Goal: Information Seeking & Learning: Learn about a topic

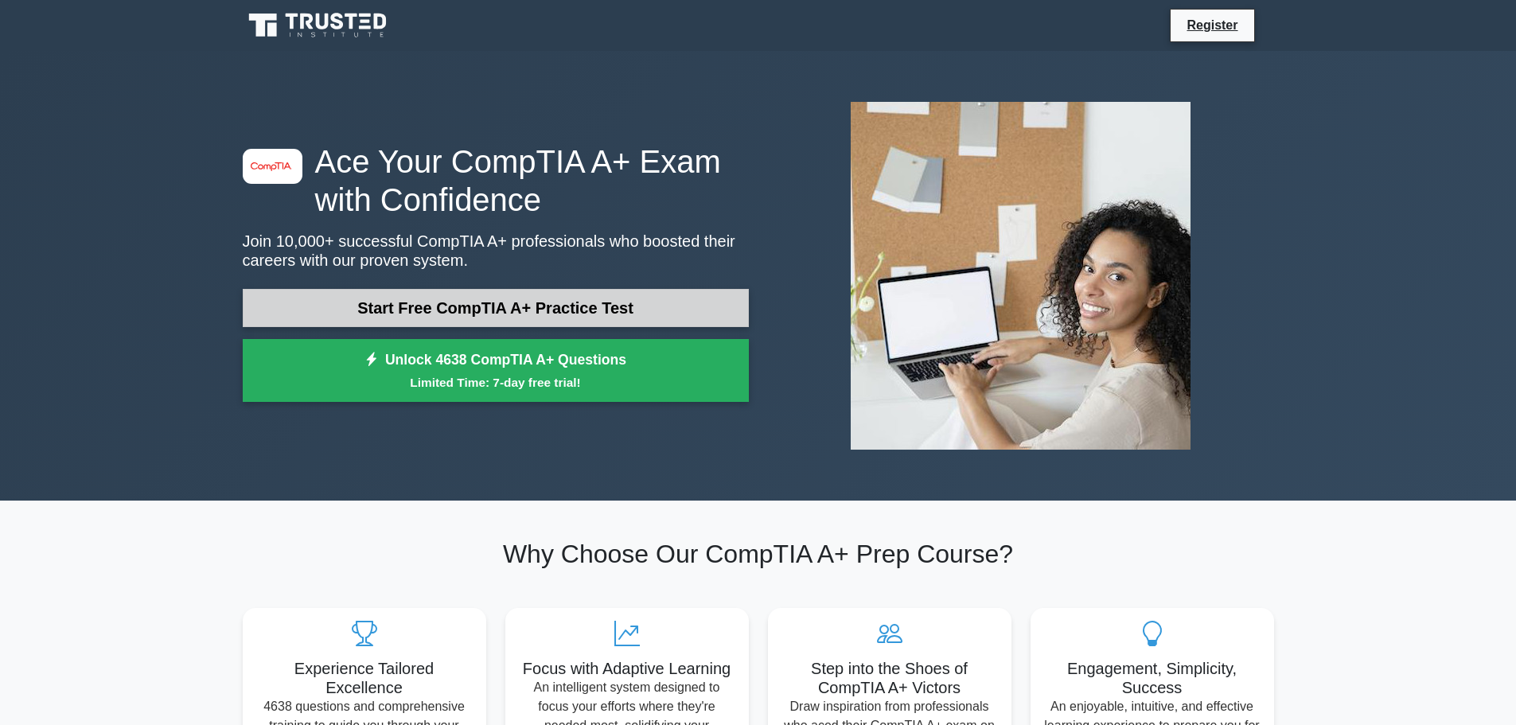
click at [638, 300] on link "Start Free CompTIA A+ Practice Test" at bounding box center [496, 308] width 506 height 38
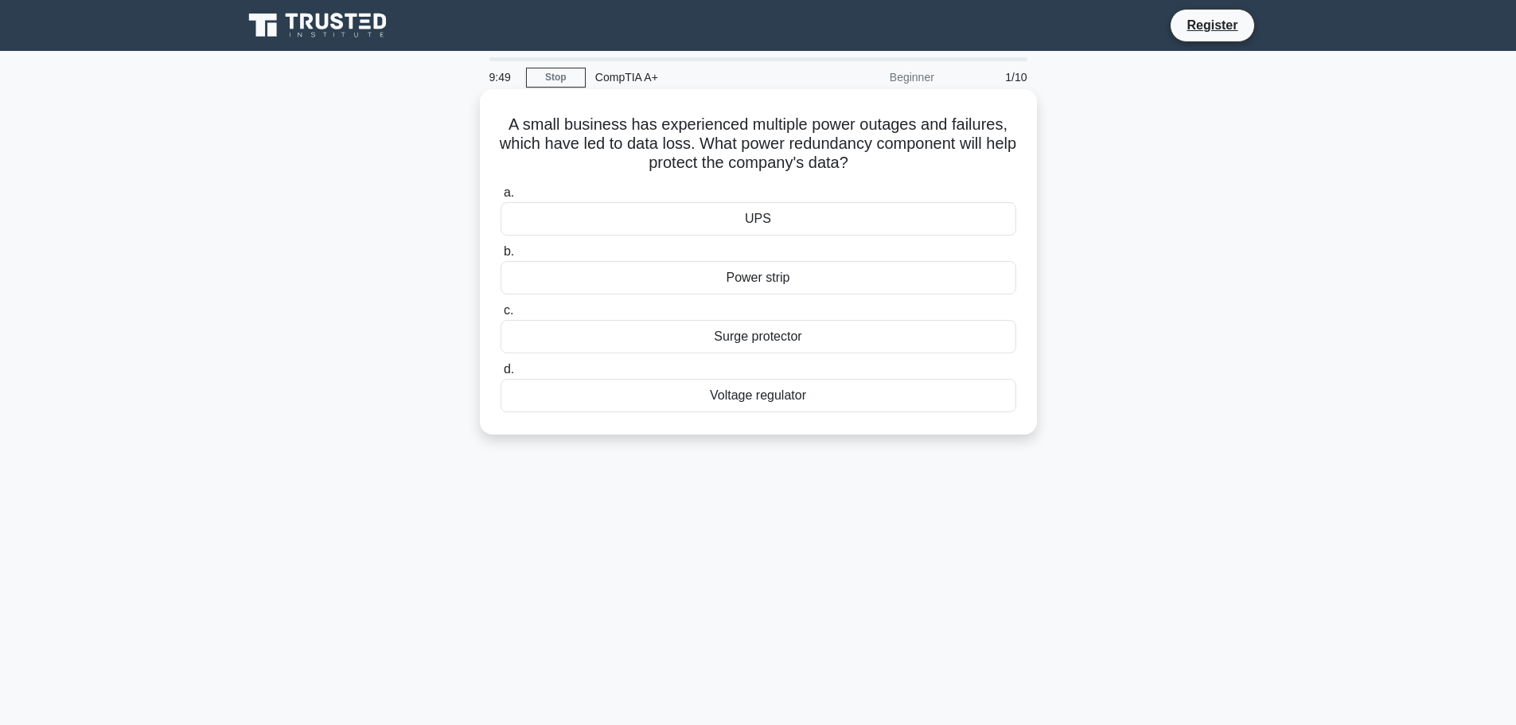
click at [784, 226] on div "UPS" at bounding box center [758, 218] width 516 height 33
click at [500, 198] on input "a. UPS" at bounding box center [500, 193] width 0 height 10
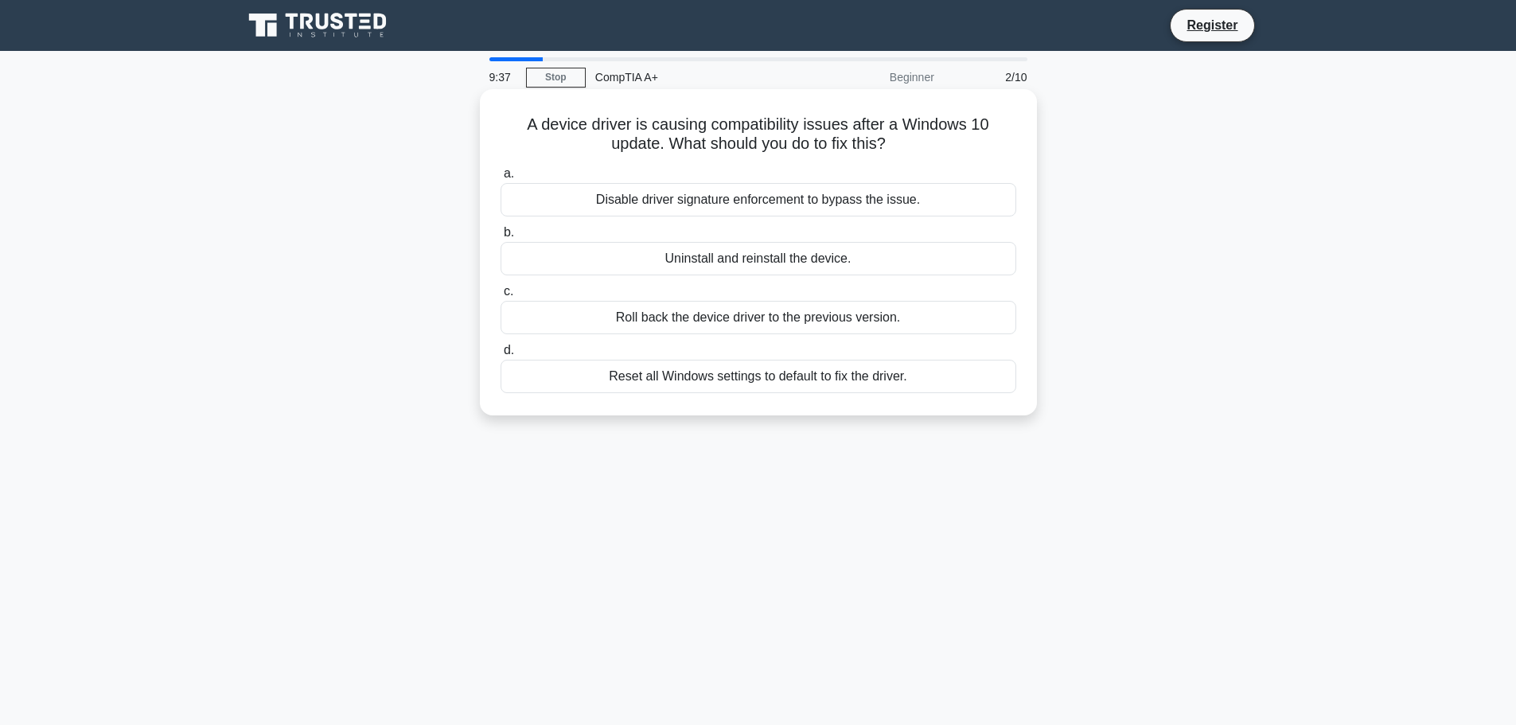
click at [810, 323] on div "Roll back the device driver to the previous version." at bounding box center [758, 317] width 516 height 33
click at [500, 297] on input "c. Roll back the device driver to the previous version." at bounding box center [500, 291] width 0 height 10
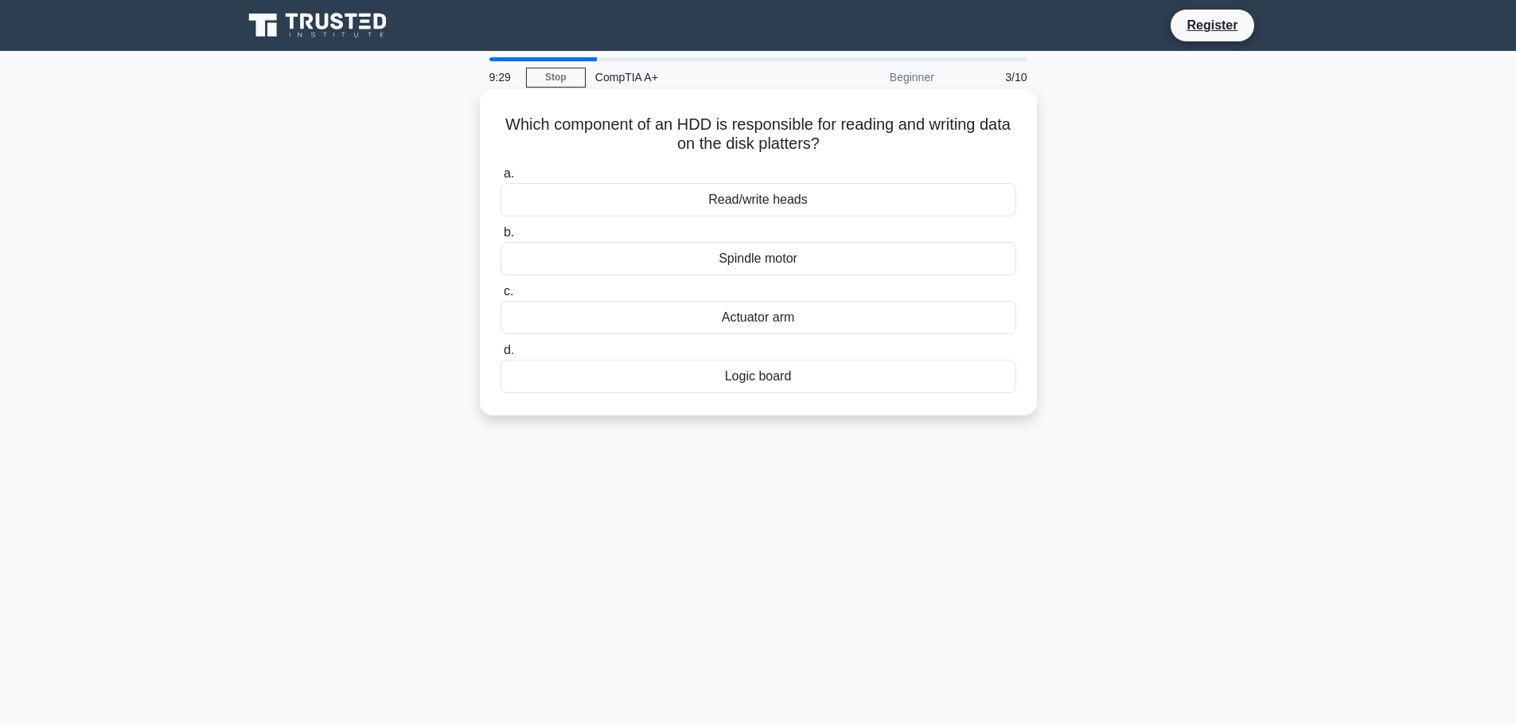
click at [804, 204] on div "Read/write heads" at bounding box center [758, 199] width 516 height 33
click at [500, 179] on input "a. Read/write heads" at bounding box center [500, 174] width 0 height 10
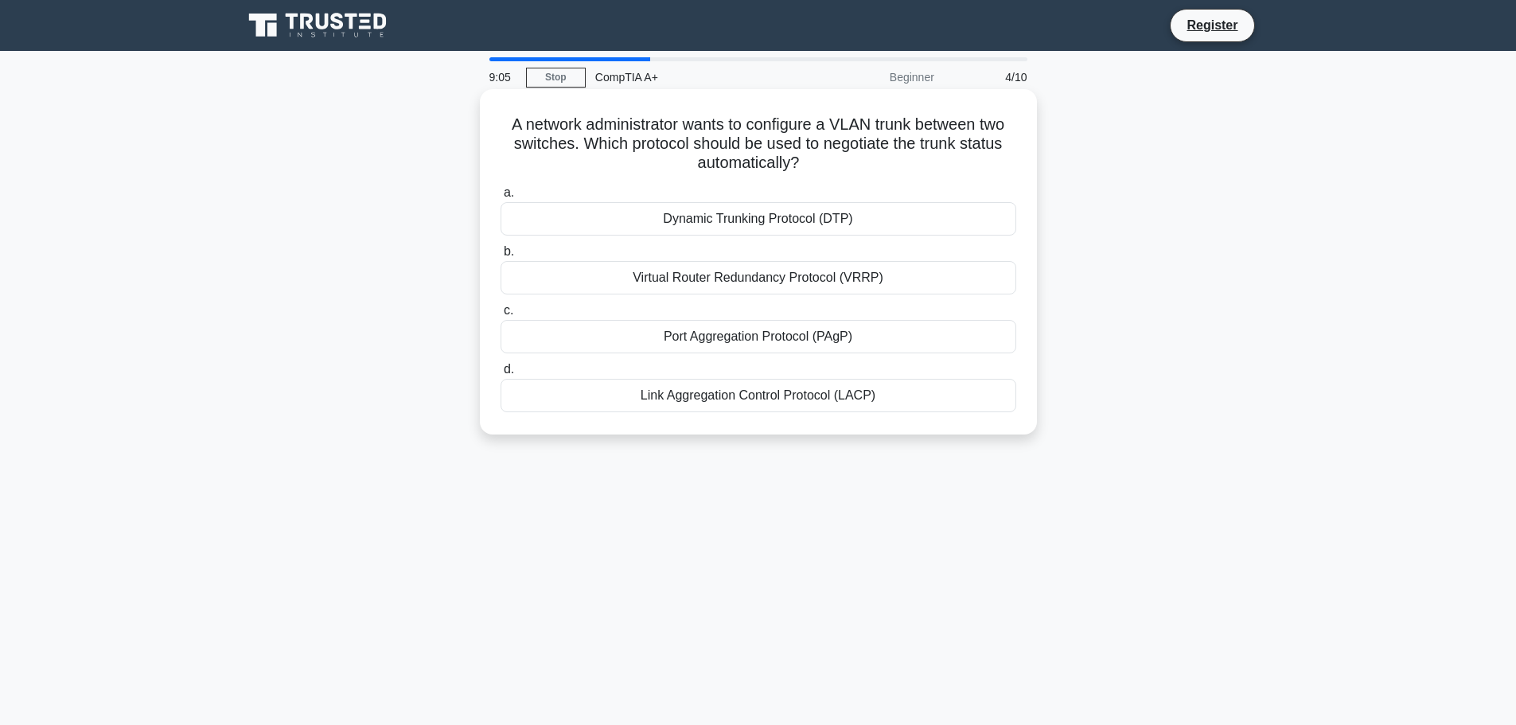
click at [881, 220] on div "Dynamic Trunking Protocol (DTP)" at bounding box center [758, 218] width 516 height 33
click at [500, 198] on input "a. Dynamic Trunking Protocol (DTP)" at bounding box center [500, 193] width 0 height 10
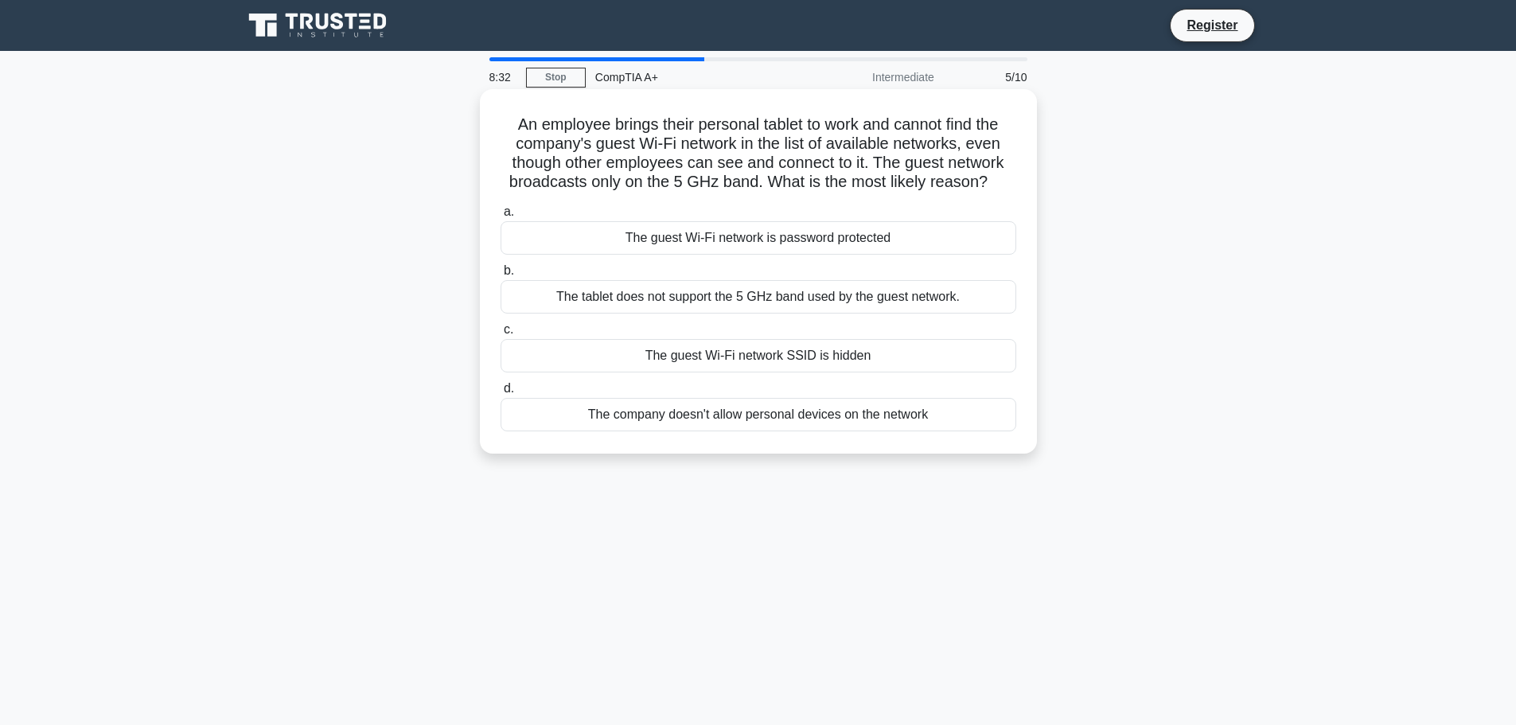
click at [866, 298] on div "The tablet does not support the 5 GHz band used by the guest network." at bounding box center [758, 296] width 516 height 33
click at [500, 276] on input "b. The tablet does not support the 5 GHz band used by the guest network." at bounding box center [500, 271] width 0 height 10
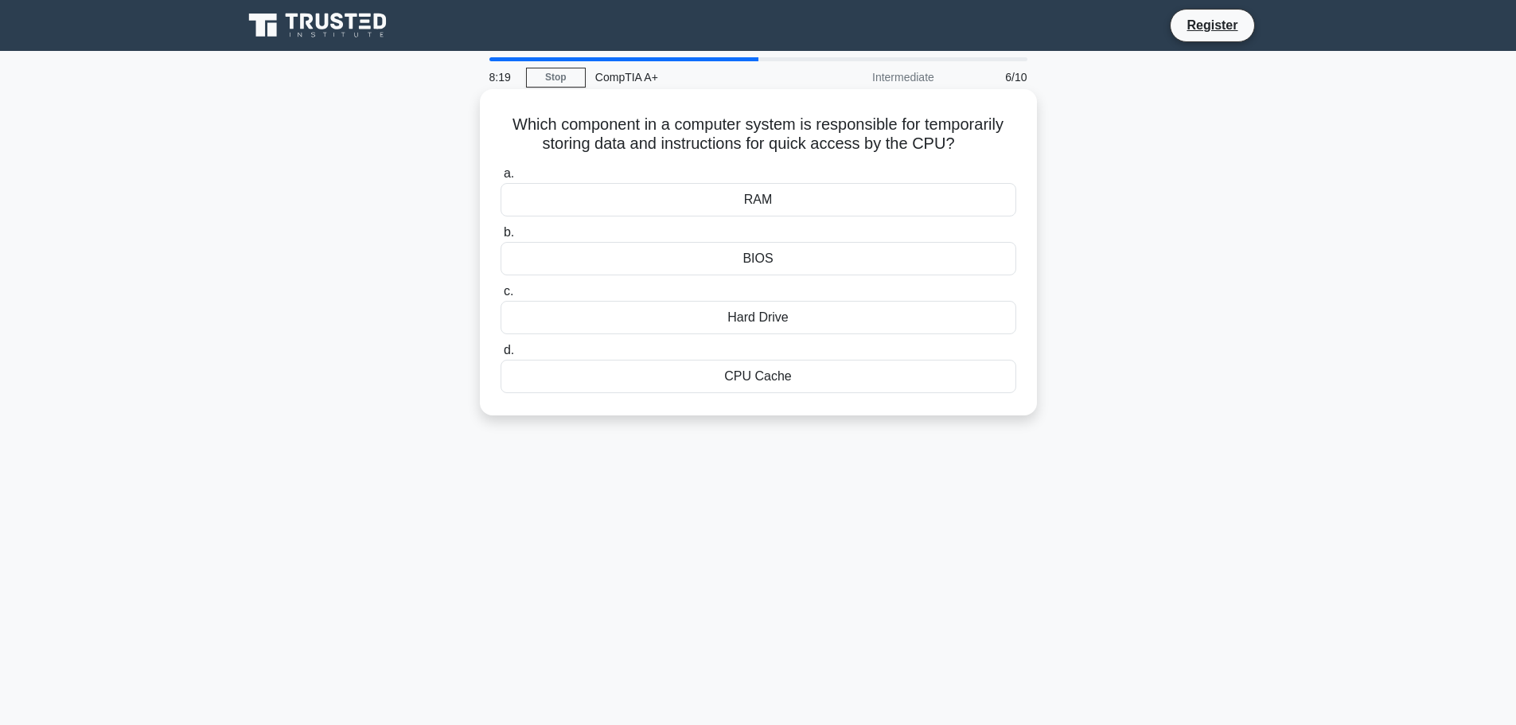
click at [823, 393] on div "CPU Cache" at bounding box center [758, 376] width 516 height 33
click at [500, 356] on input "d. CPU Cache" at bounding box center [500, 350] width 0 height 10
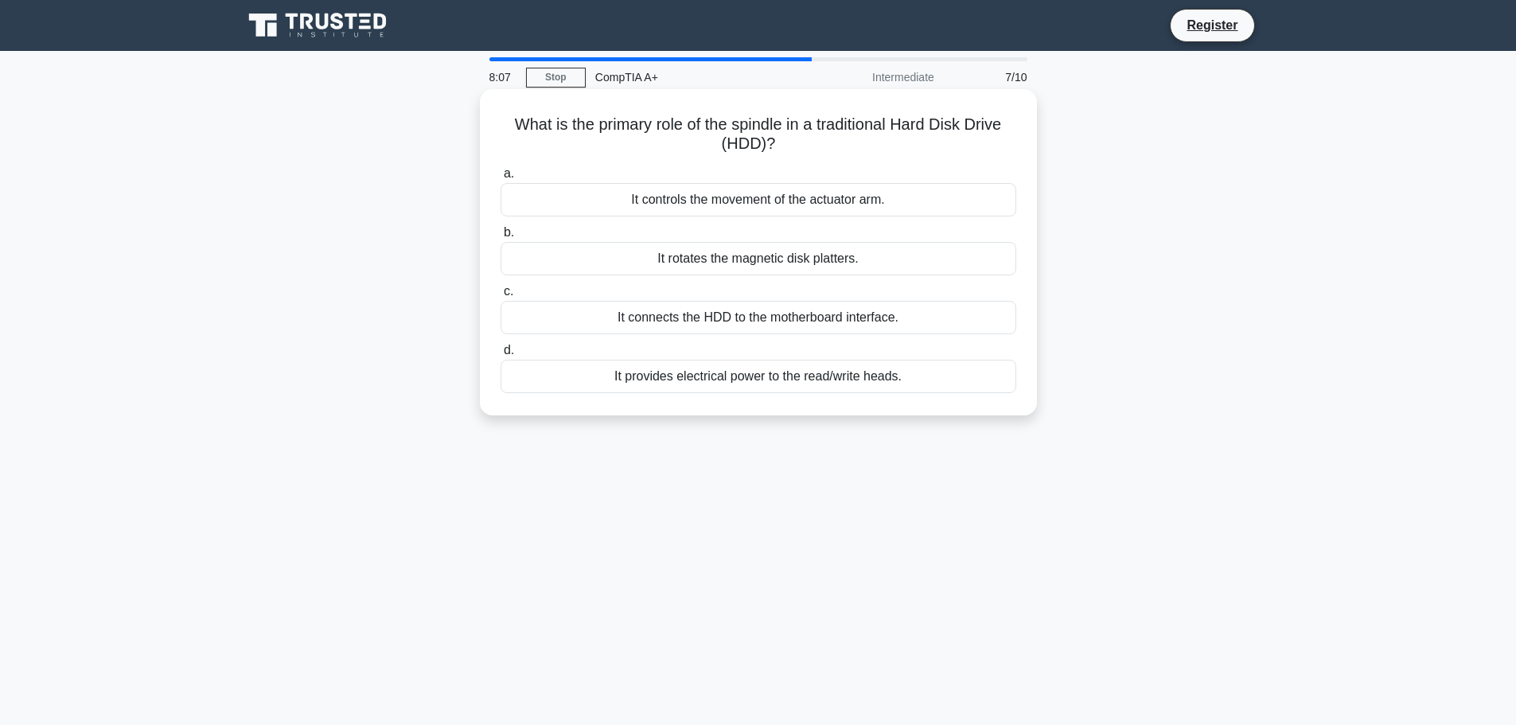
click at [867, 270] on div "It rotates the magnetic disk platters." at bounding box center [758, 258] width 516 height 33
click at [500, 238] on input "b. It rotates the magnetic disk platters." at bounding box center [500, 233] width 0 height 10
click at [904, 313] on div "The SATA revision supported by the SSD" at bounding box center [758, 317] width 516 height 33
click at [500, 297] on input "c. The SATA revision supported by the SSD" at bounding box center [500, 291] width 0 height 10
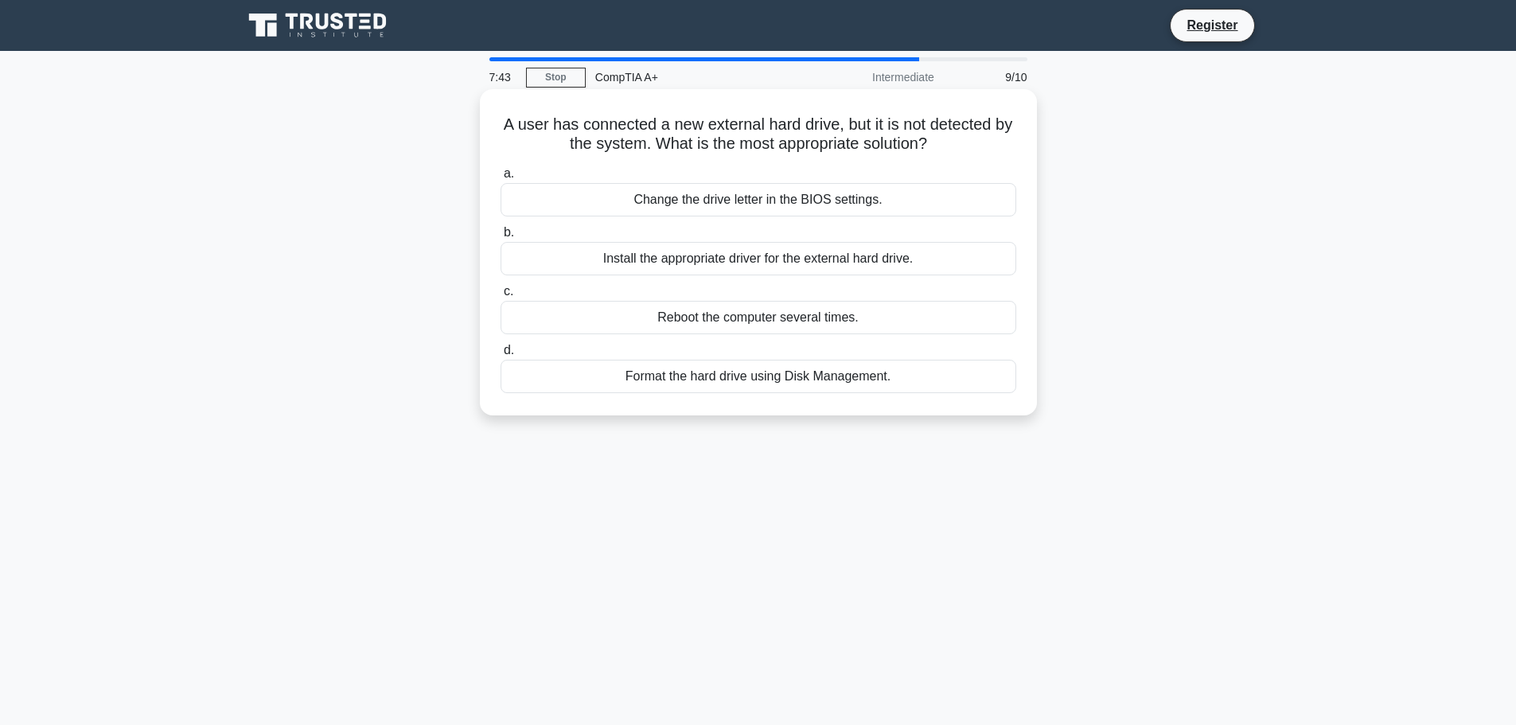
click at [921, 265] on div "Install the appropriate driver for the external hard drive." at bounding box center [758, 258] width 516 height 33
click at [500, 238] on input "b. Install the appropriate driver for the external hard drive." at bounding box center [500, 233] width 0 height 10
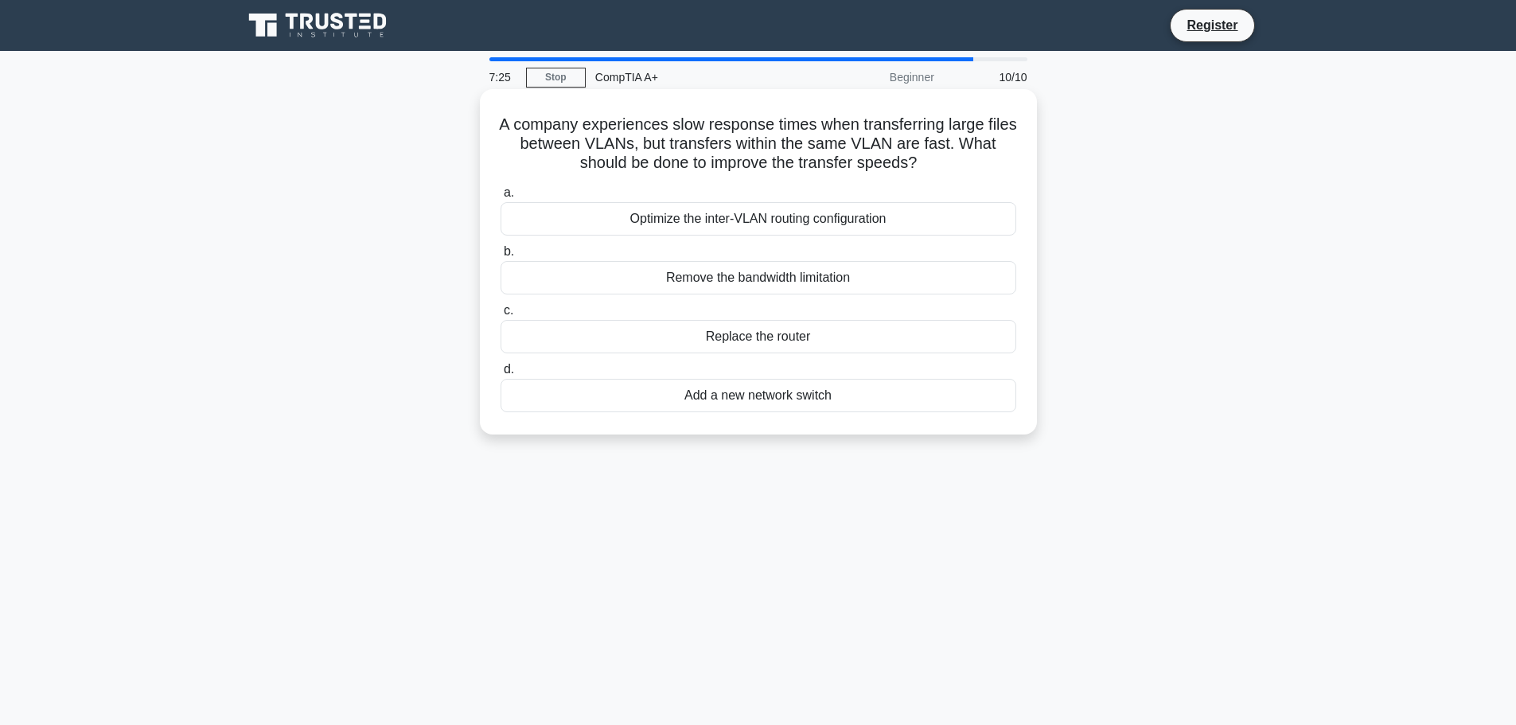
click at [909, 281] on div "Remove the bandwidth limitation" at bounding box center [758, 277] width 516 height 33
click at [500, 257] on input "b. Remove the bandwidth limitation" at bounding box center [500, 252] width 0 height 10
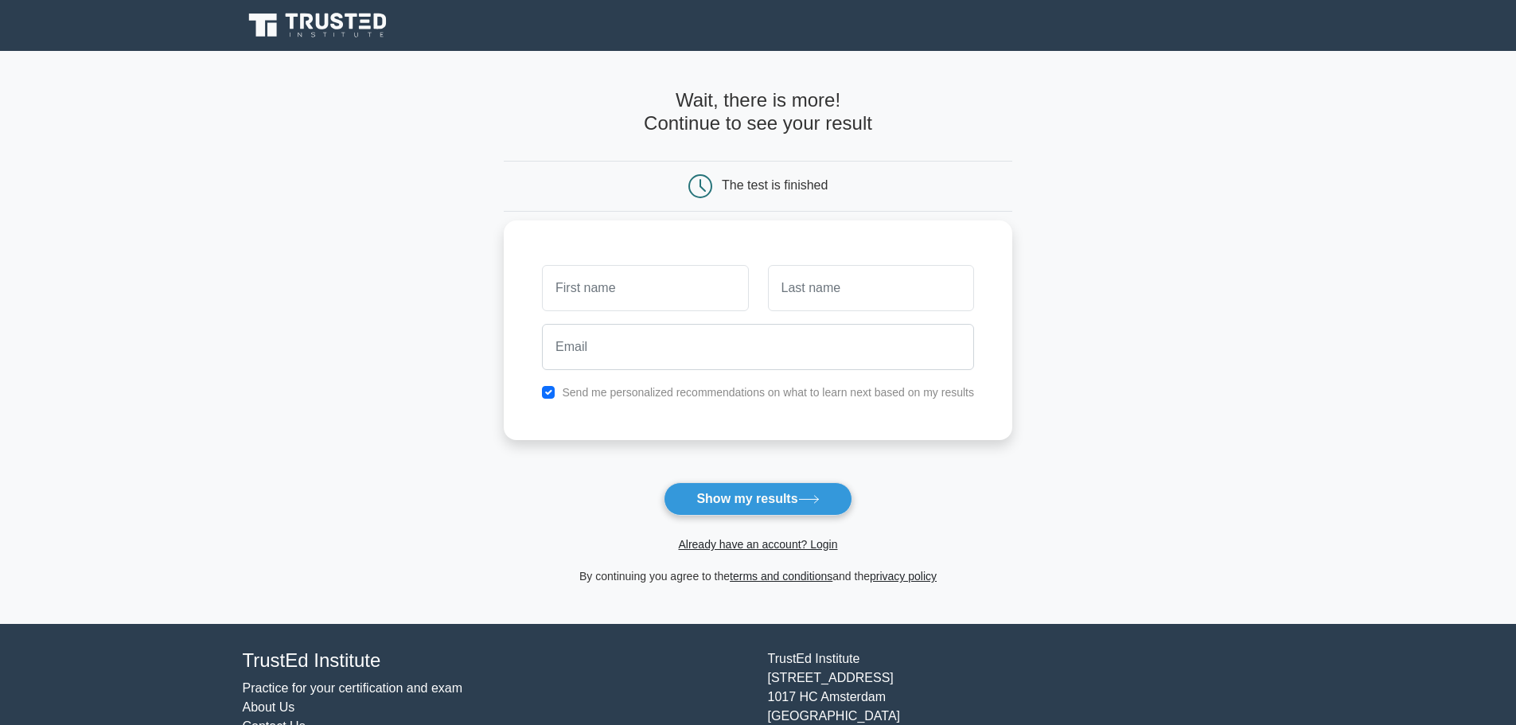
click at [625, 296] on input "text" at bounding box center [645, 288] width 206 height 46
type input "l"
click at [878, 302] on input "text" at bounding box center [871, 288] width 206 height 46
click at [869, 282] on input "text" at bounding box center [871, 288] width 206 height 46
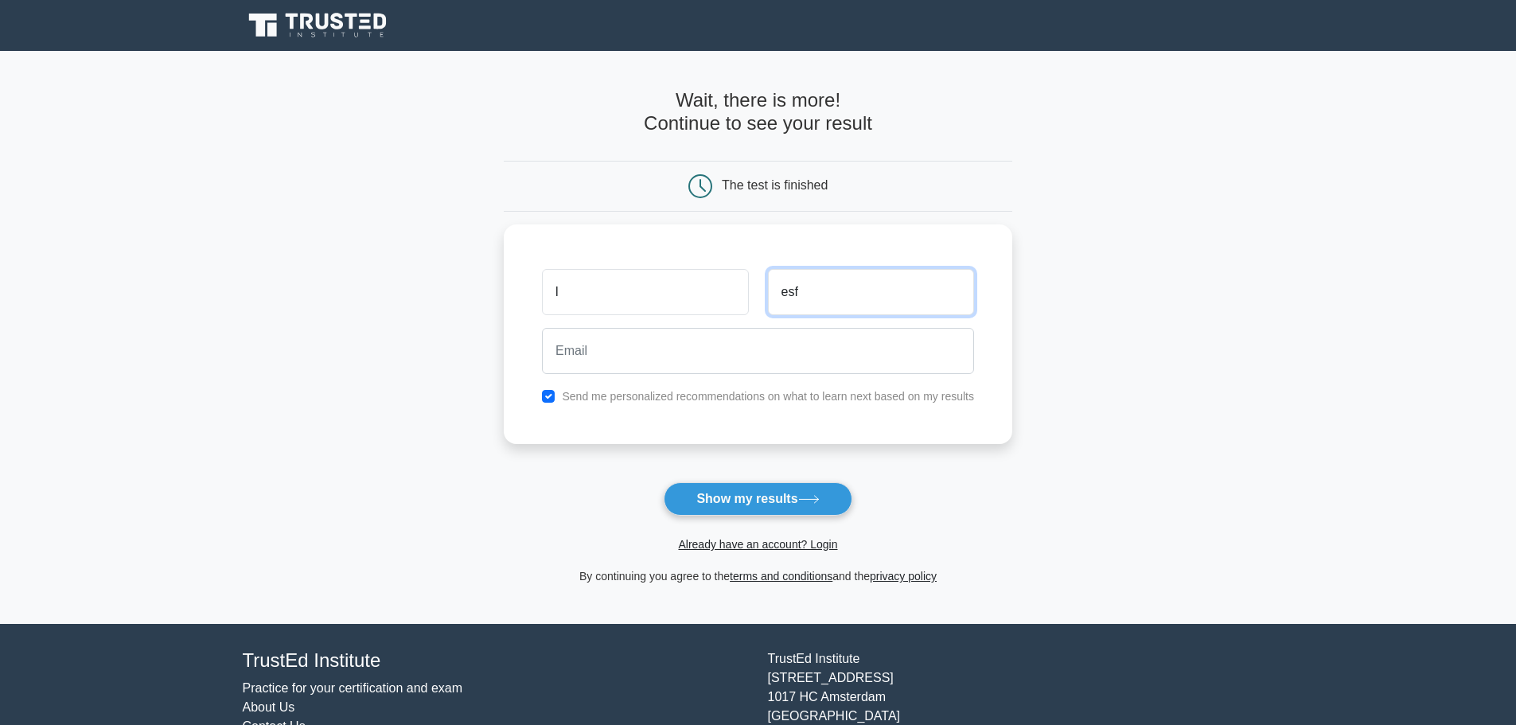
type input "esf"
click at [679, 348] on input "email" at bounding box center [758, 347] width 432 height 46
paste input "lemanoy808@auslank.com"
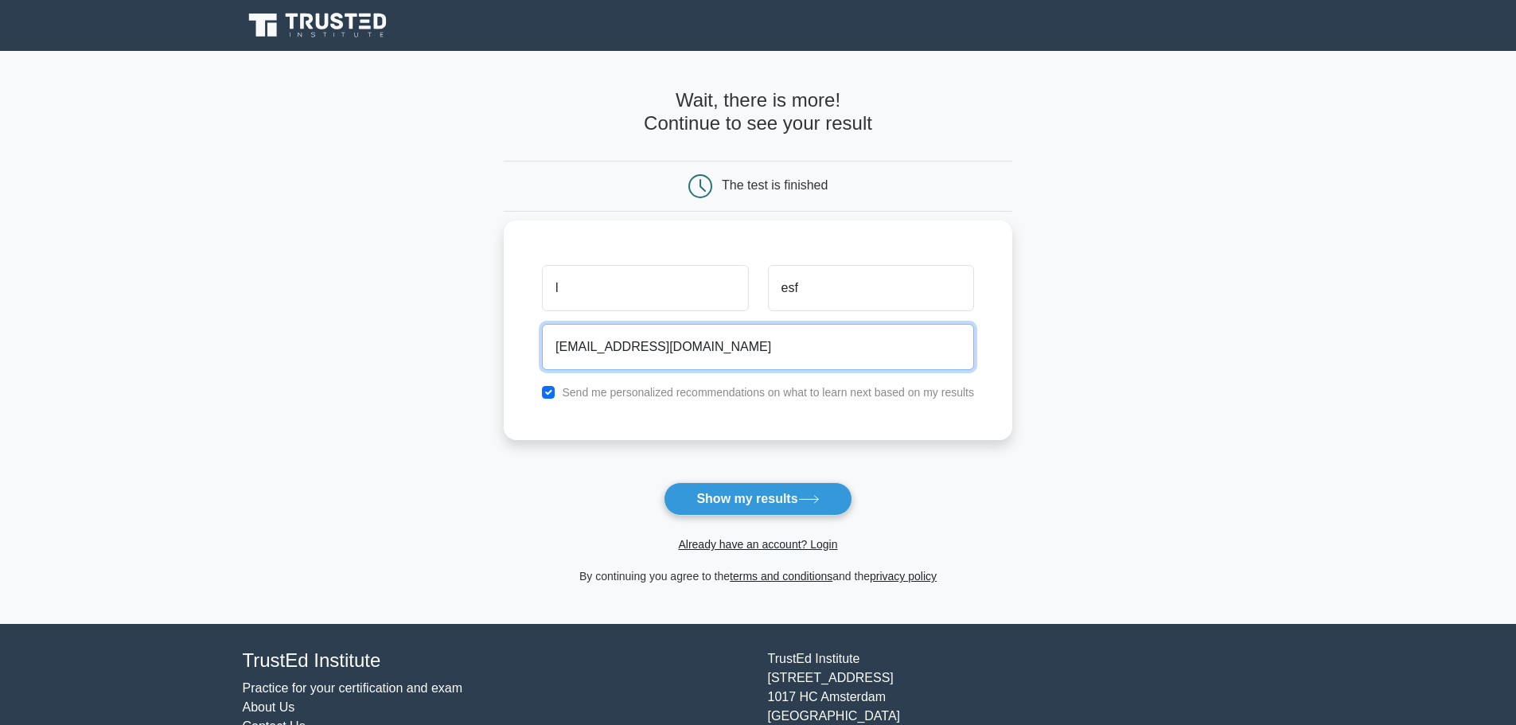
type input "lemanoy808@auslank.com"
click at [633, 395] on label "Send me personalized recommendations on what to learn next based on my results" at bounding box center [768, 392] width 412 height 13
click at [547, 398] on input "checkbox" at bounding box center [548, 392] width 13 height 13
checkbox input "false"
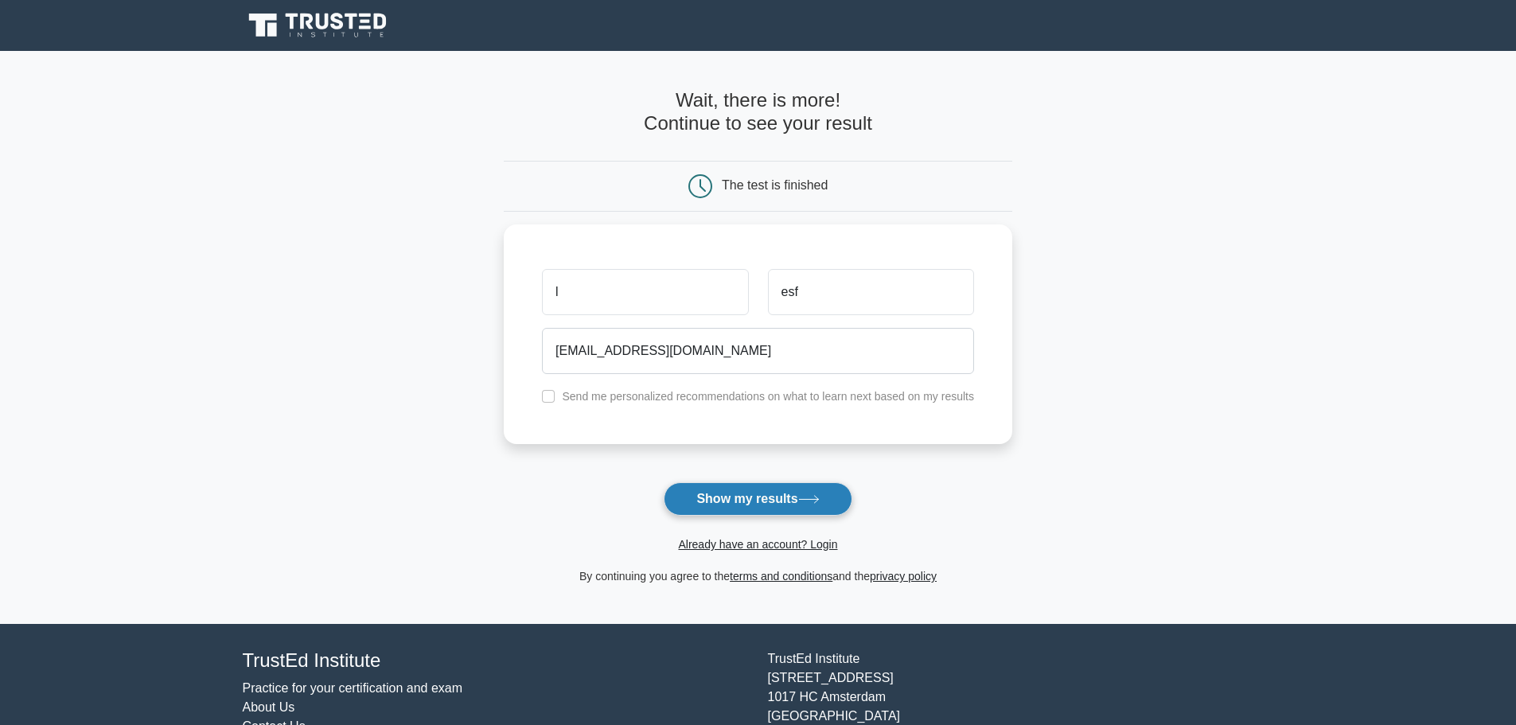
click at [767, 512] on button "Show my results" at bounding box center [758, 498] width 188 height 33
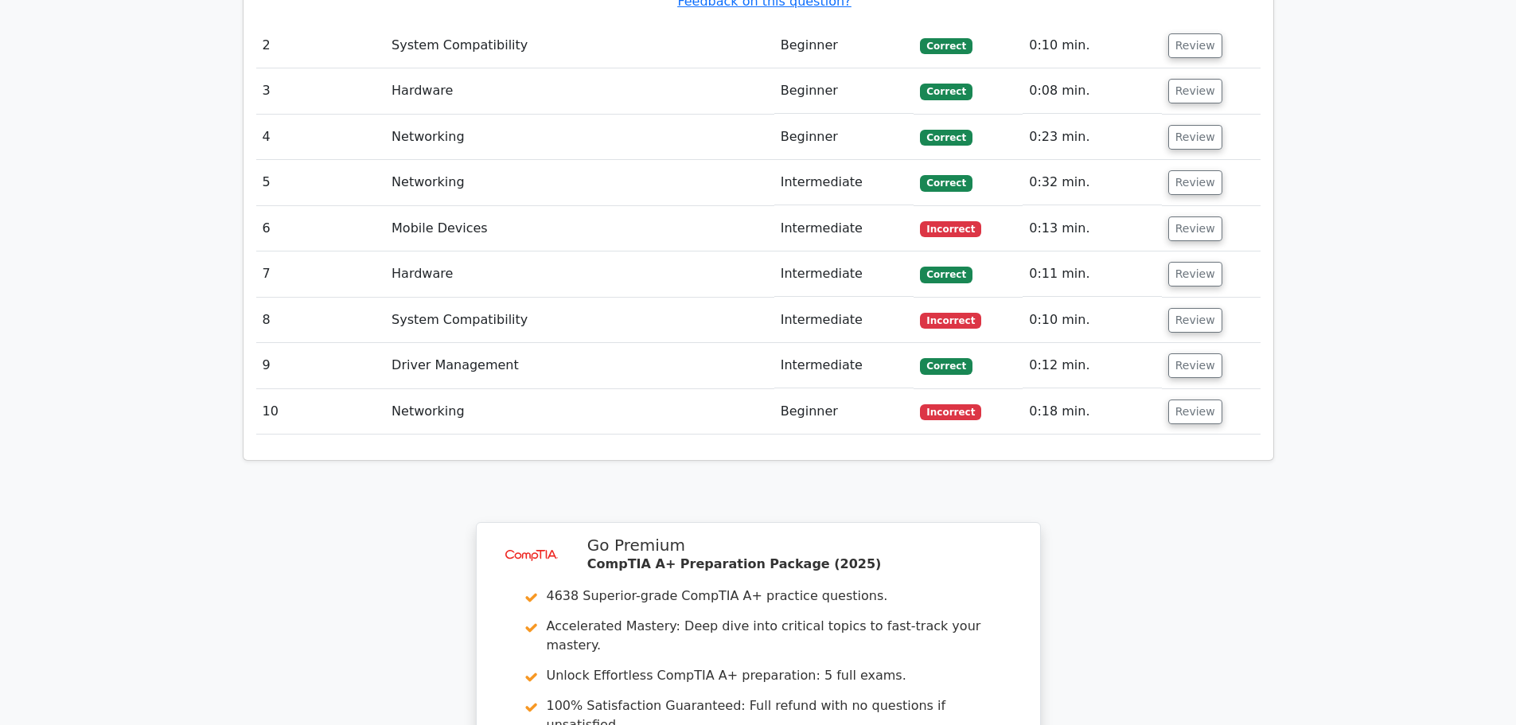
scroll to position [1989, 0]
